Goal: Information Seeking & Learning: Learn about a topic

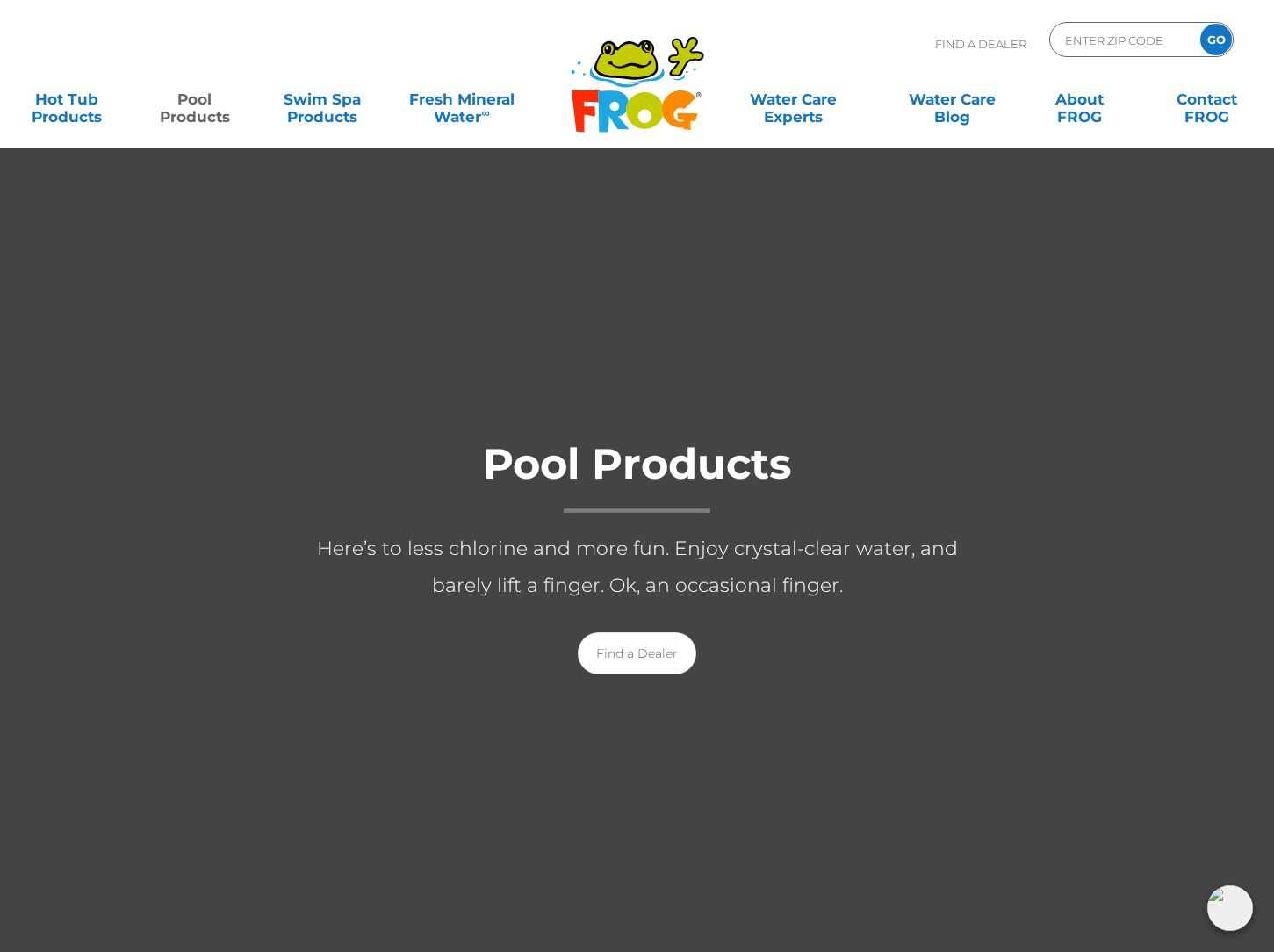
click at [404, 137] on div ".st130{clip-path:url(#SVGID_2_);fill-rule:evenodd;clip-rule:evenodd;fill:#C3CC0…" at bounding box center [637, 73] width 1240 height 147
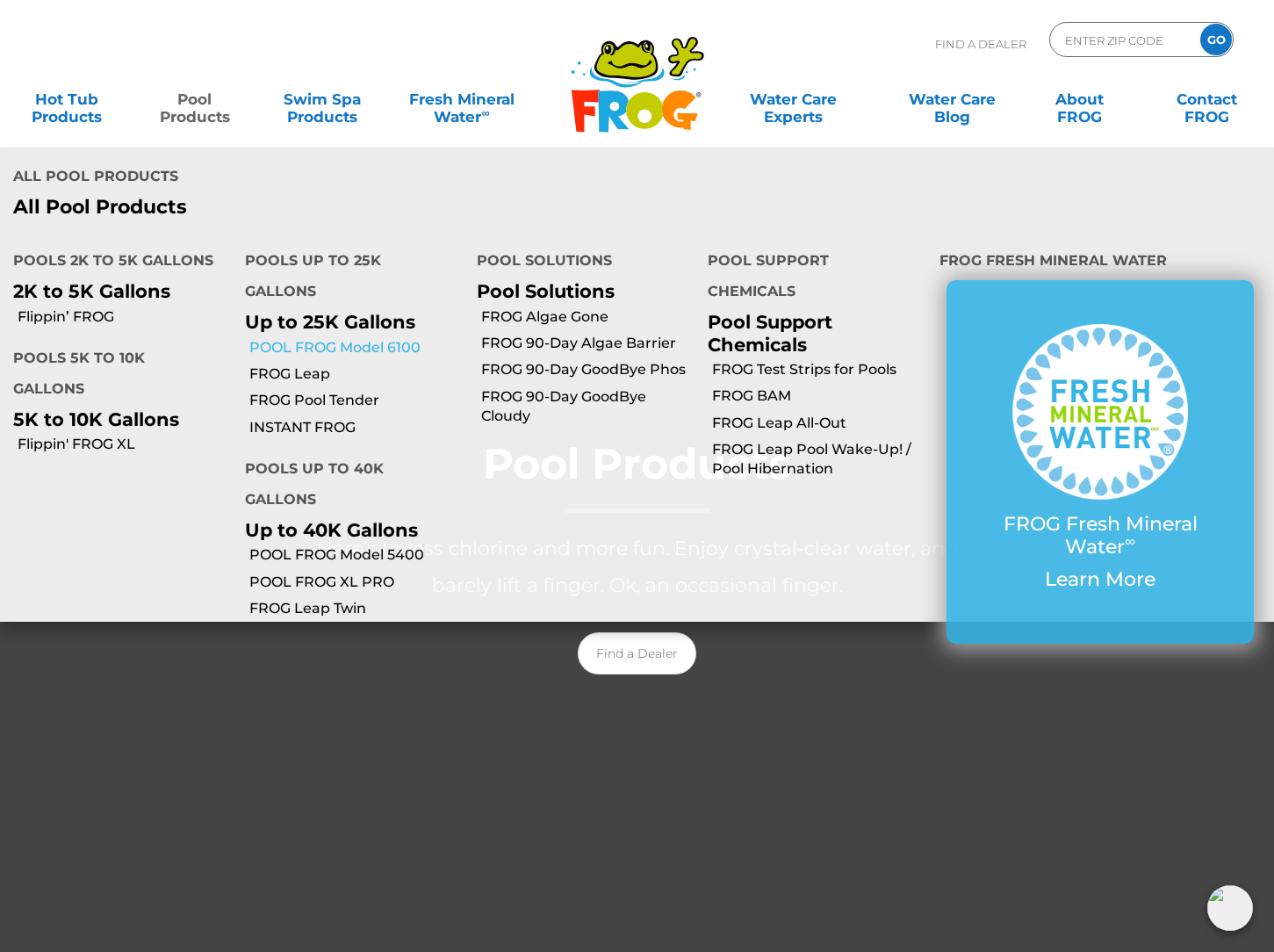
click at [296, 338] on link "POOL FROG Model 6100" at bounding box center [356, 347] width 214 height 19
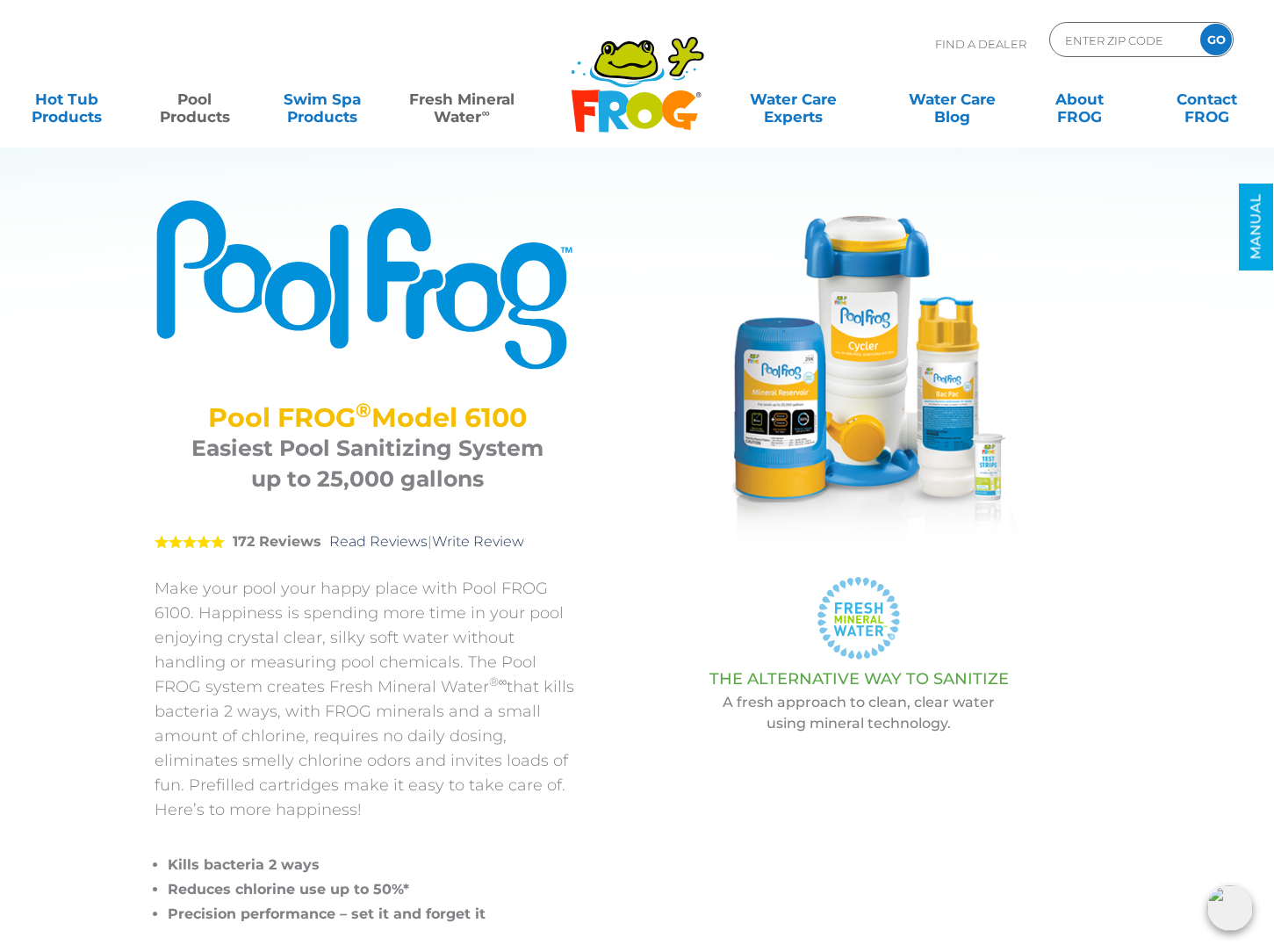
click at [479, 117] on link "Fresh Mineral Water ∞" at bounding box center [461, 99] width 124 height 35
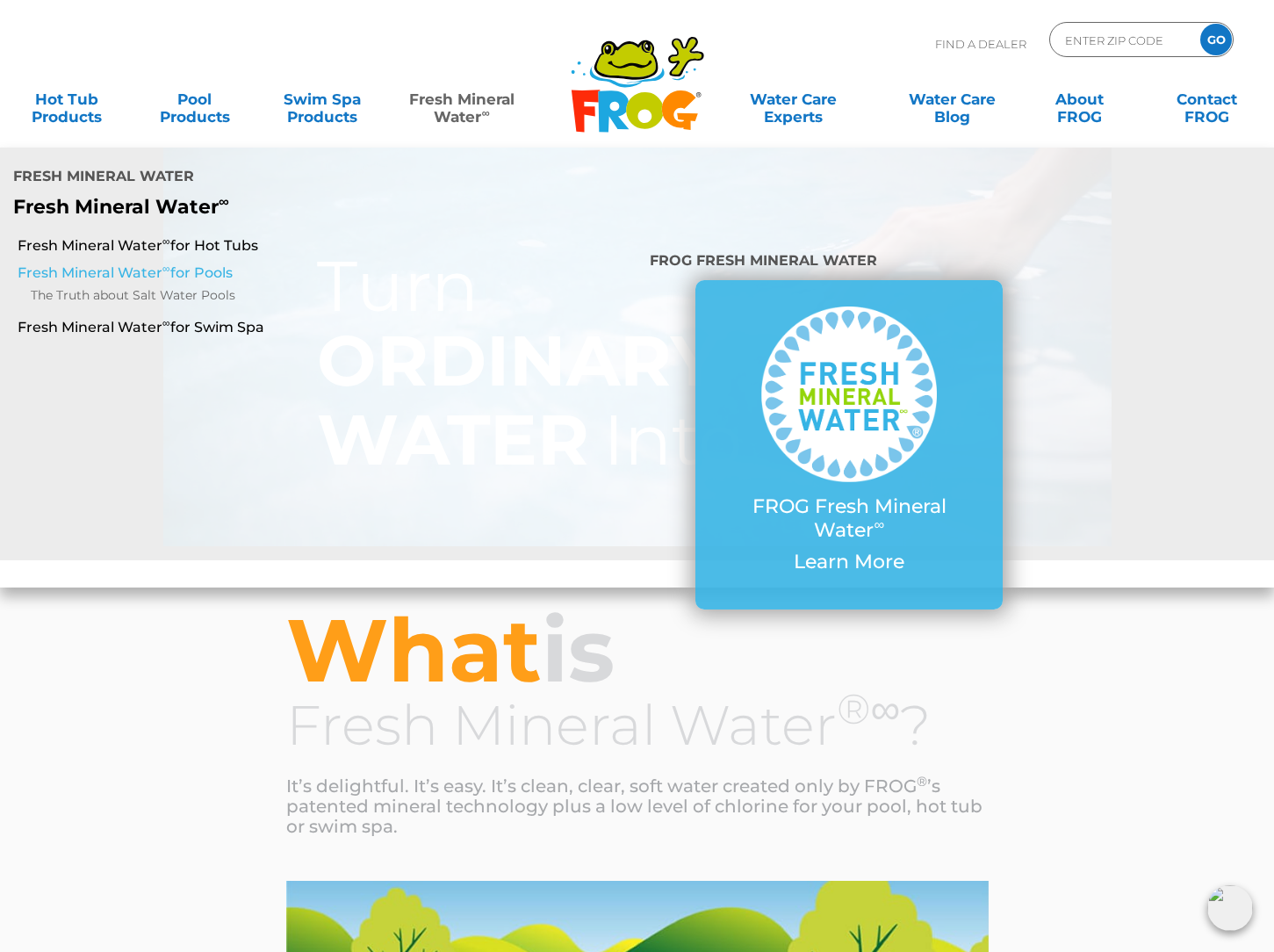
click at [151, 263] on link "Fresh Mineral Water ∞ for Pools" at bounding box center [221, 272] width 408 height 19
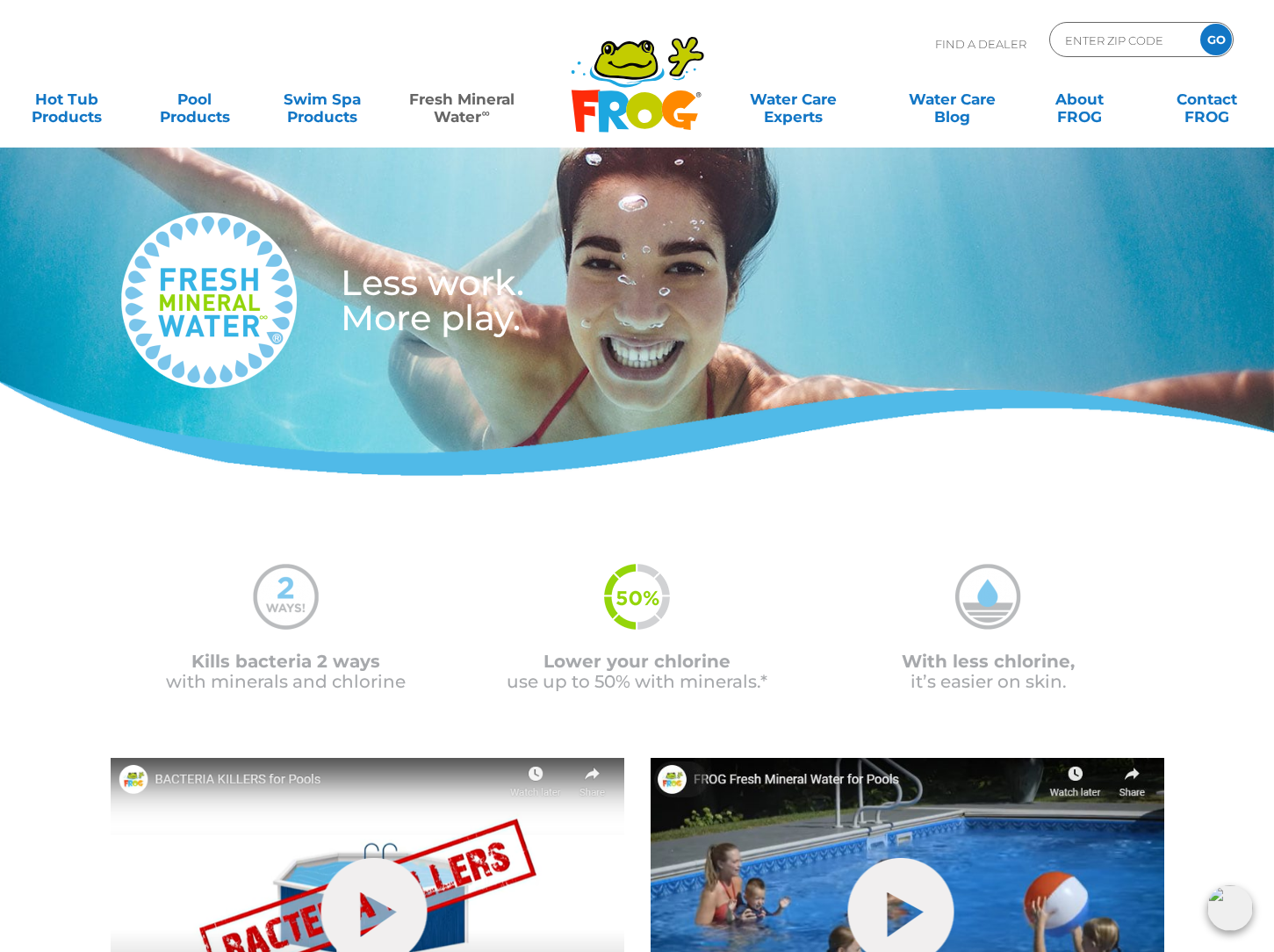
click at [502, 542] on div "Lower your chlorine use up to 50% with minerals.*" at bounding box center [637, 595] width 352 height 194
